Goal: Information Seeking & Learning: Learn about a topic

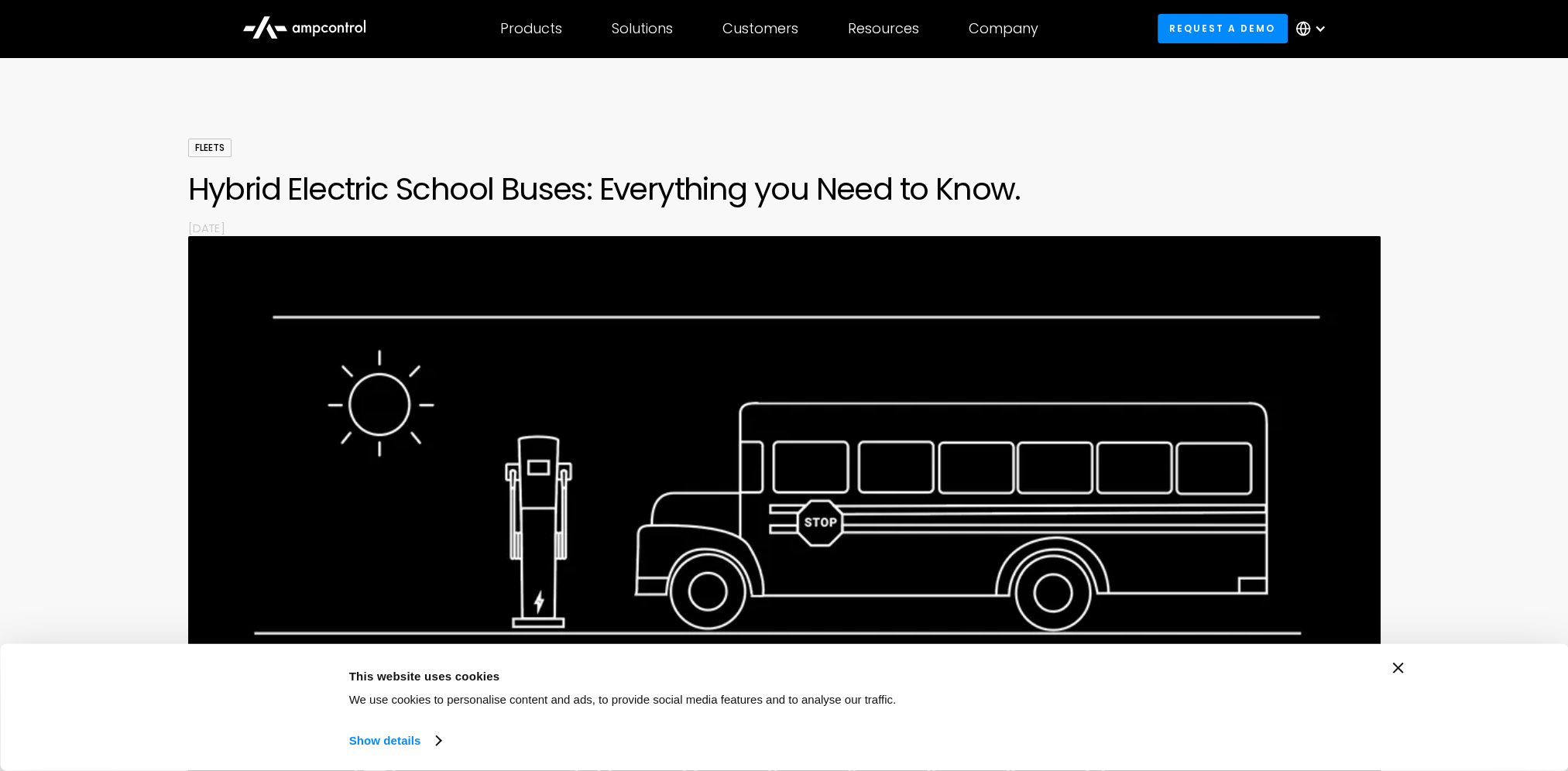
scroll to position [22, 0]
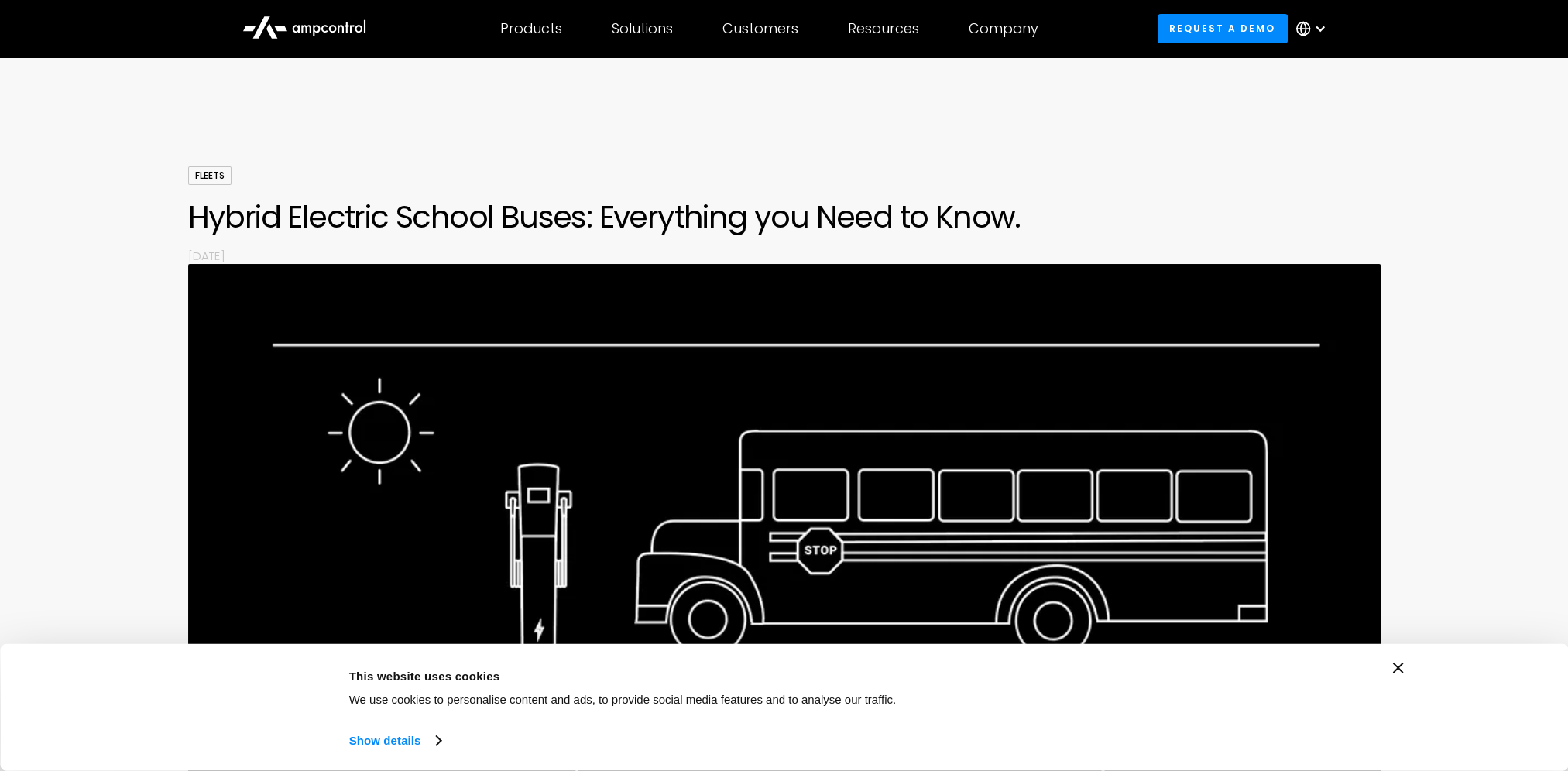
click at [1322, 28] on div at bounding box center [1320, 28] width 12 height 12
click at [1309, 70] on link "English" at bounding box center [1301, 73] width 41 height 18
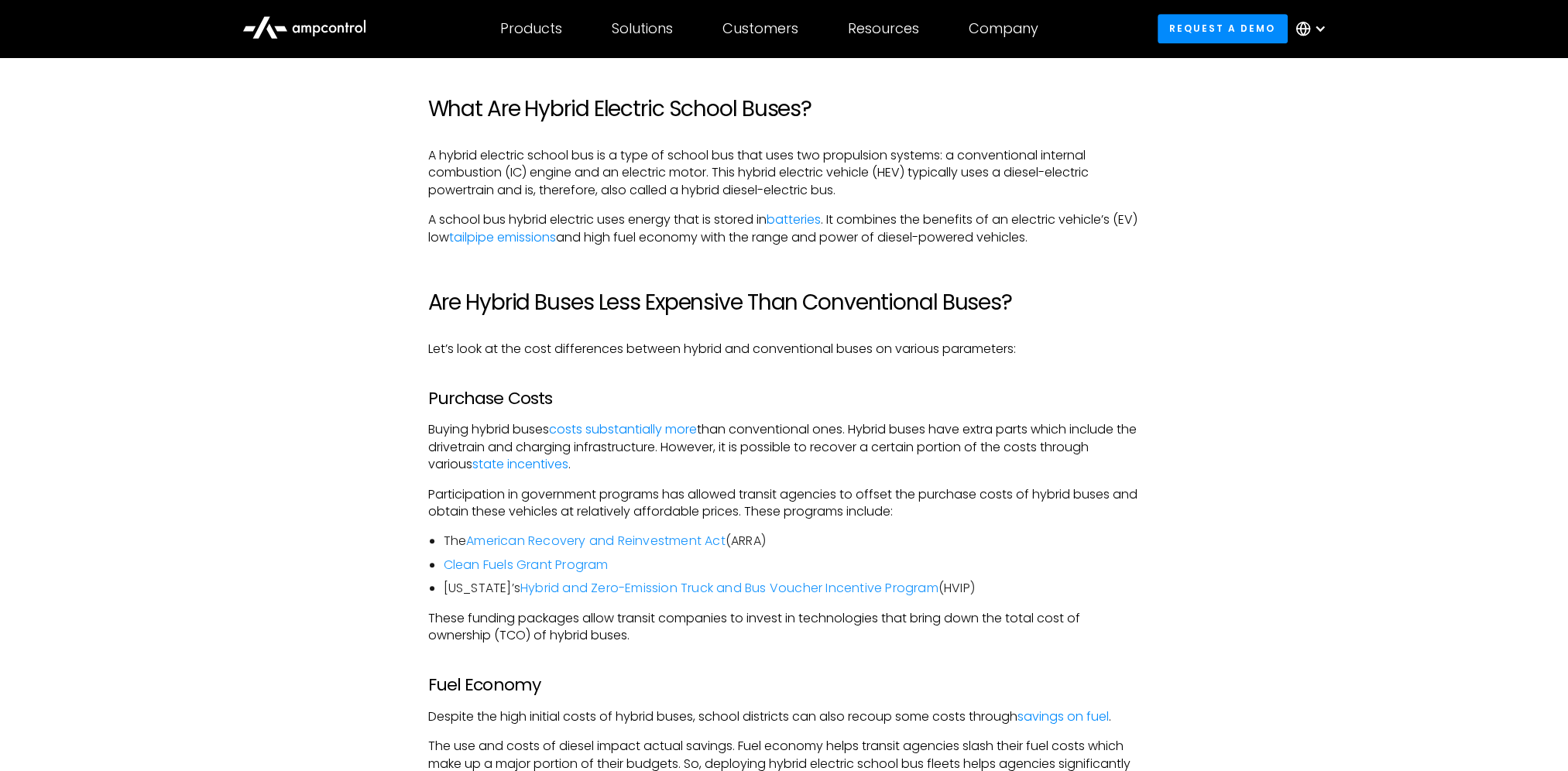
scroll to position [1314, 0]
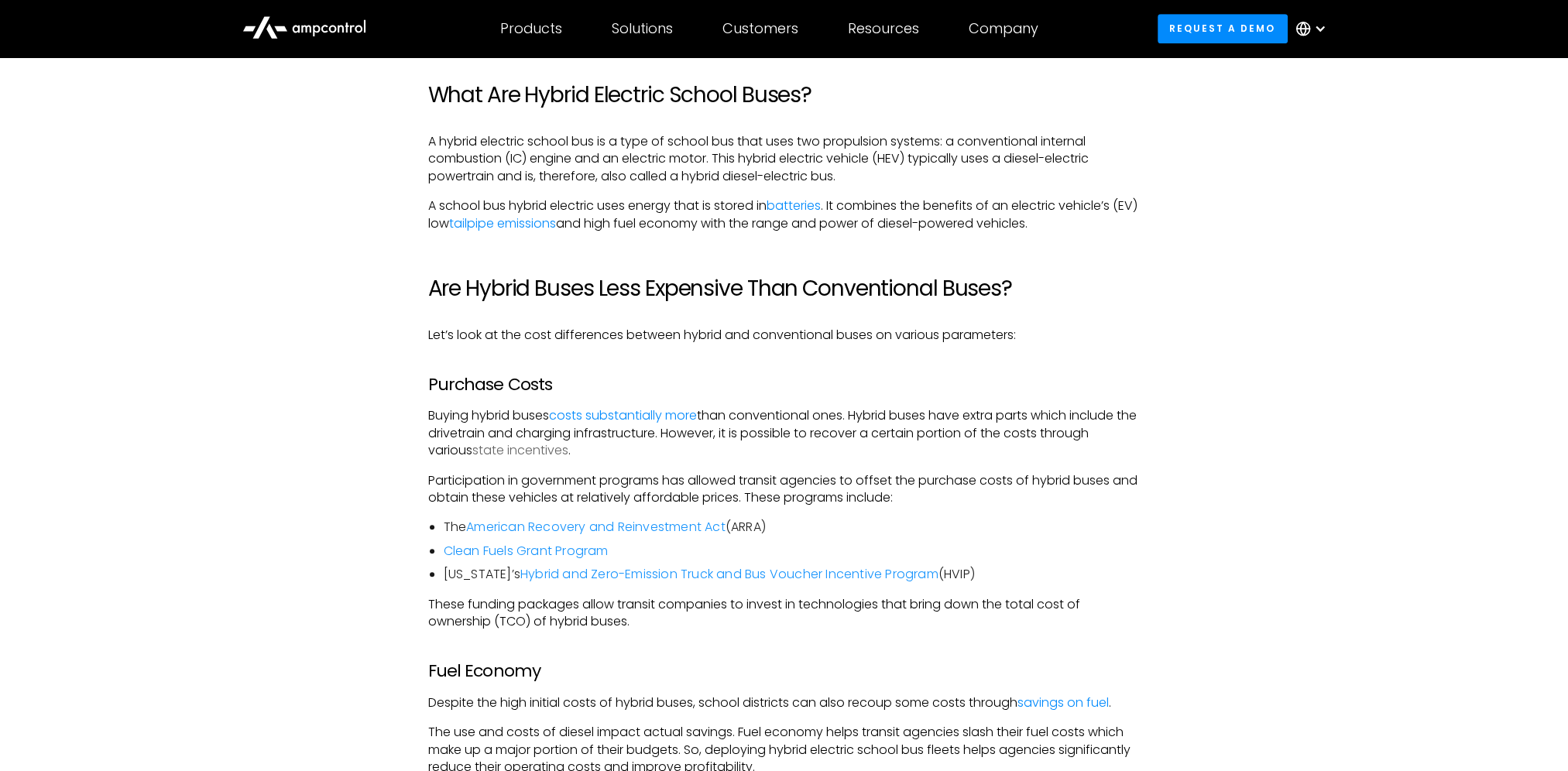
click at [515, 452] on link "state incentives" at bounding box center [520, 450] width 96 height 18
